Goal: Information Seeking & Learning: Compare options

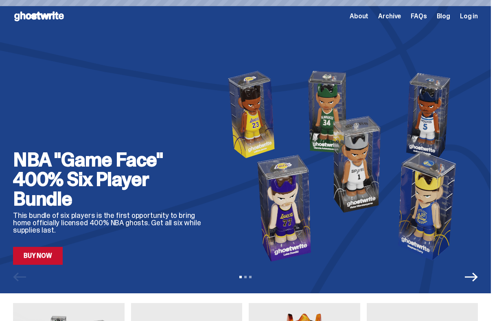
click at [410, 15] on div "About Archive FAQs Blog Log in" at bounding box center [414, 16] width 128 height 10
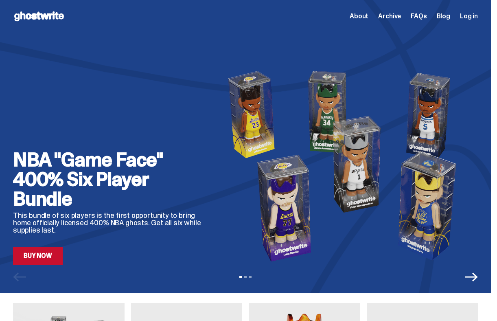
click at [398, 17] on span "Archive" at bounding box center [389, 16] width 23 height 7
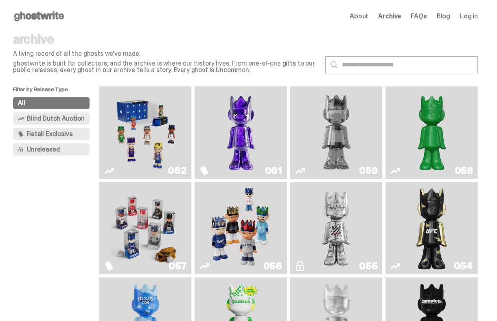
click at [159, 147] on img "Game Face (2025)" at bounding box center [145, 133] width 68 height 86
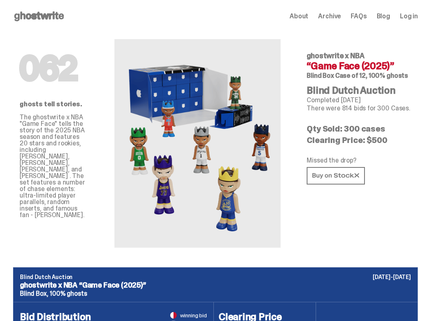
click at [339, 22] on div "Open main menu Home About Archive FAQs Blog Log in About Archive FAQs Blog" at bounding box center [215, 16] width 405 height 13
click at [339, 16] on span "Archive" at bounding box center [329, 16] width 23 height 7
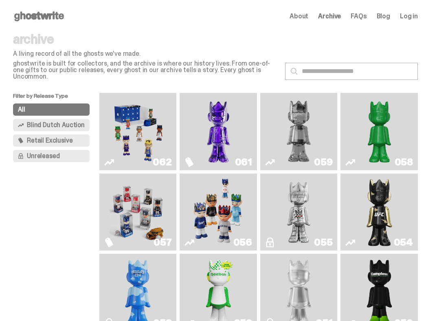
scroll to position [21, 0]
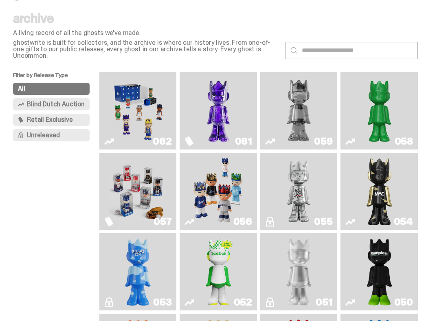
click at [210, 181] on img "Game Face (2025)" at bounding box center [218, 191] width 57 height 71
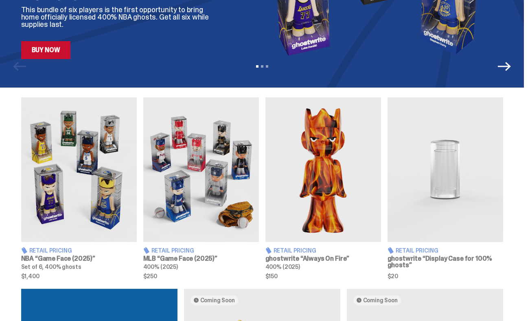
scroll to position [224, 0]
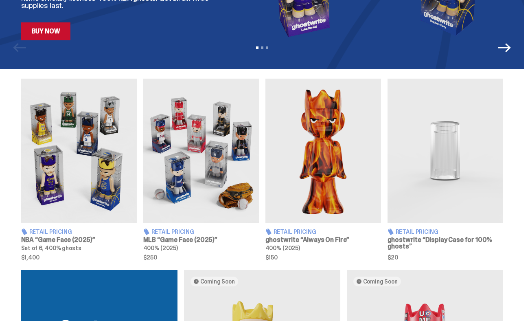
click at [203, 149] on img at bounding box center [201, 151] width 116 height 144
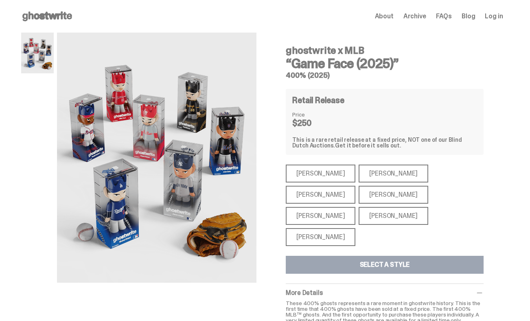
click at [359, 168] on div "[PERSON_NAME]" at bounding box center [394, 173] width 70 height 18
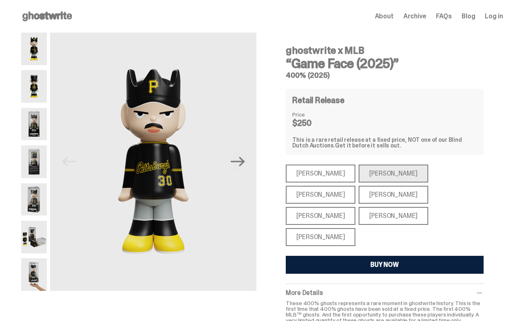
click at [359, 203] on div "[PERSON_NAME]" at bounding box center [394, 195] width 70 height 18
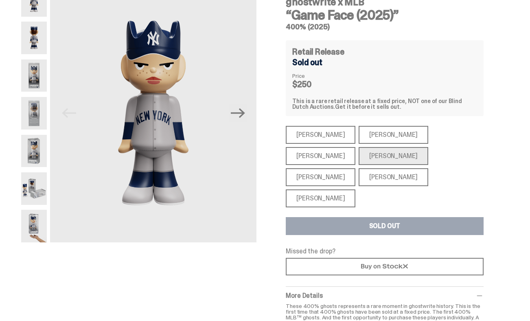
scroll to position [61, 0]
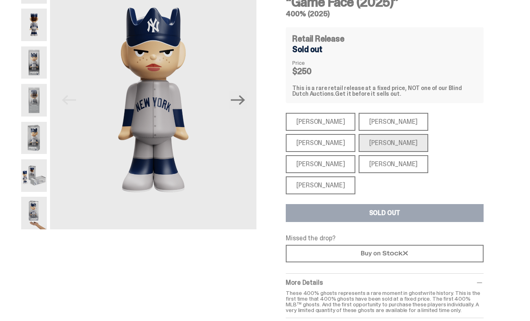
click at [359, 144] on div "[PERSON_NAME]" at bounding box center [394, 143] width 70 height 18
click at [355, 155] on div "[PERSON_NAME]" at bounding box center [321, 164] width 70 height 18
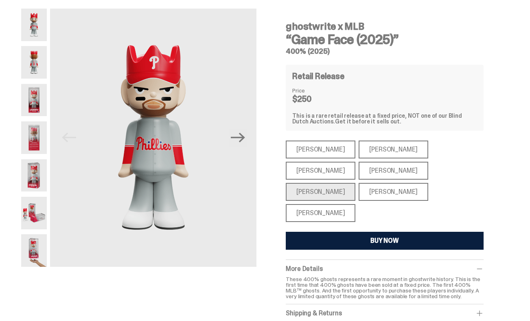
scroll to position [23, 0]
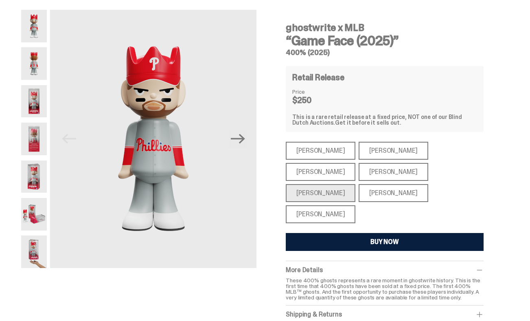
click at [359, 170] on div "[PERSON_NAME]" at bounding box center [394, 172] width 70 height 18
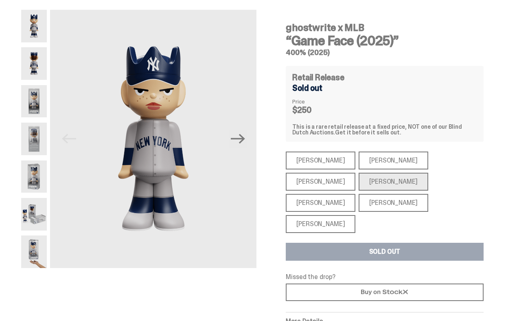
click at [329, 215] on div "[PERSON_NAME]" at bounding box center [321, 224] width 70 height 18
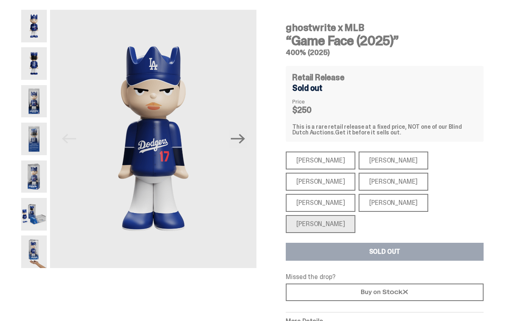
click at [365, 164] on div "[PERSON_NAME]" at bounding box center [394, 160] width 70 height 18
